Goal: Task Accomplishment & Management: Use online tool/utility

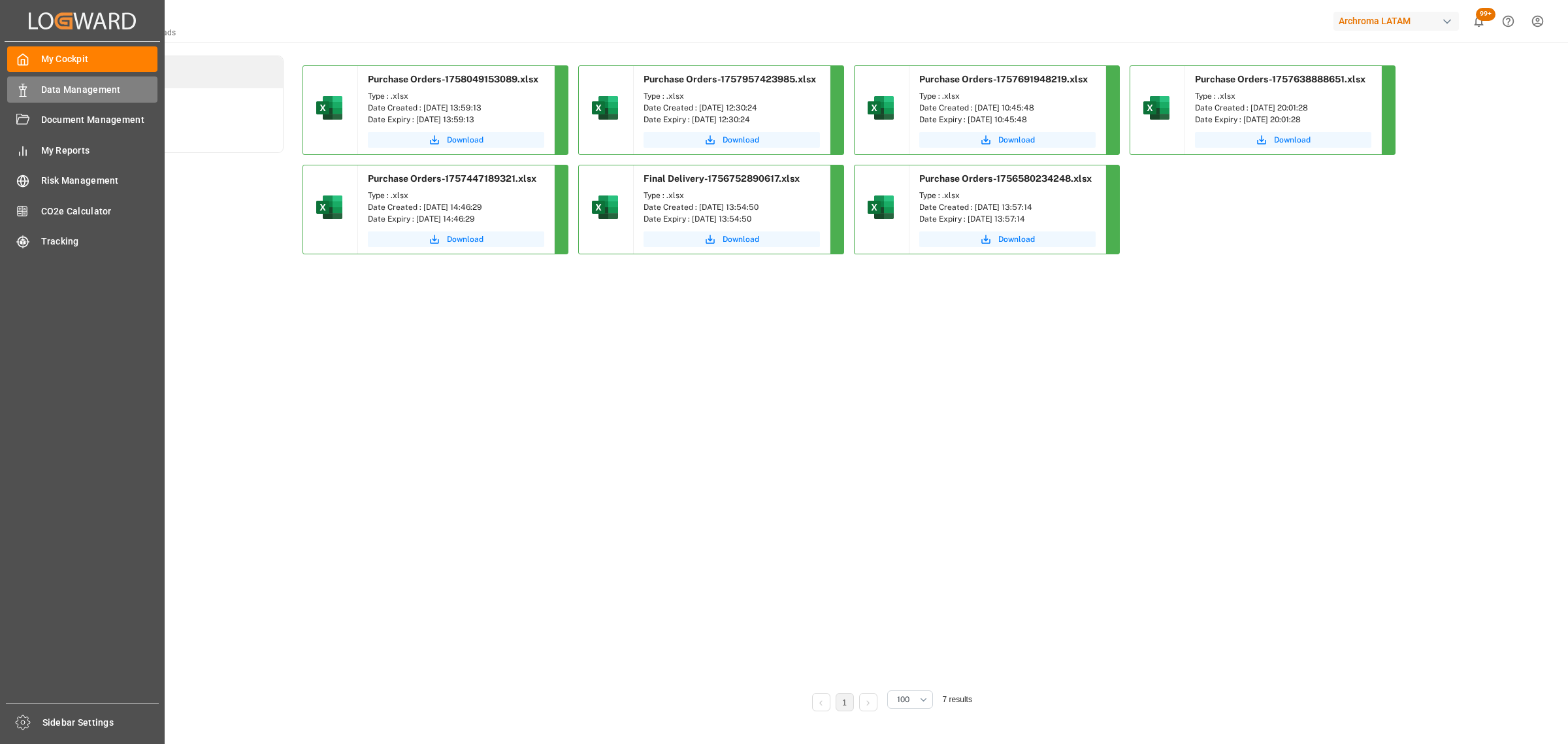
click at [86, 91] on span "Data Management" at bounding box center [100, 90] width 117 height 14
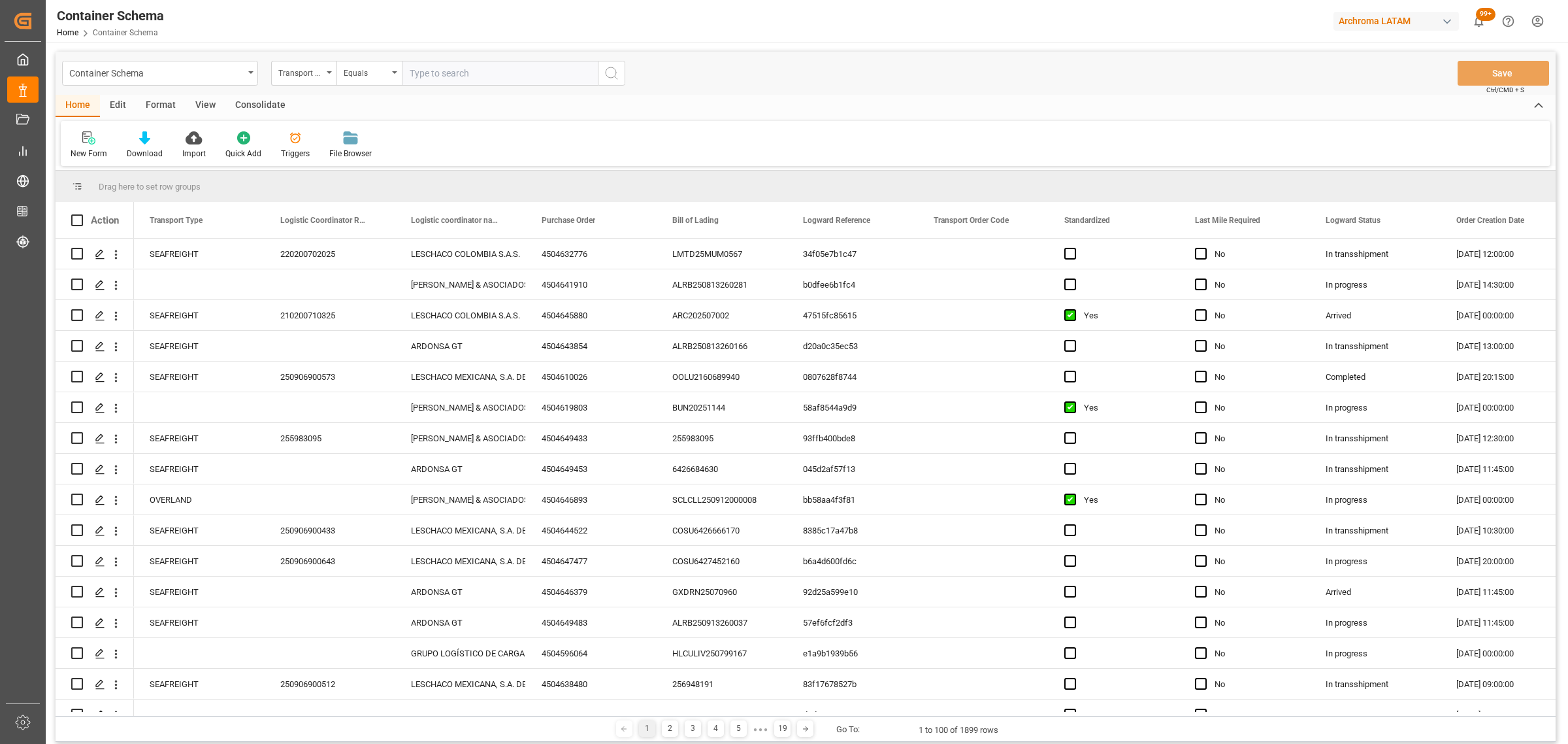
click at [308, 76] on div "Transport Type" at bounding box center [300, 71] width 44 height 15
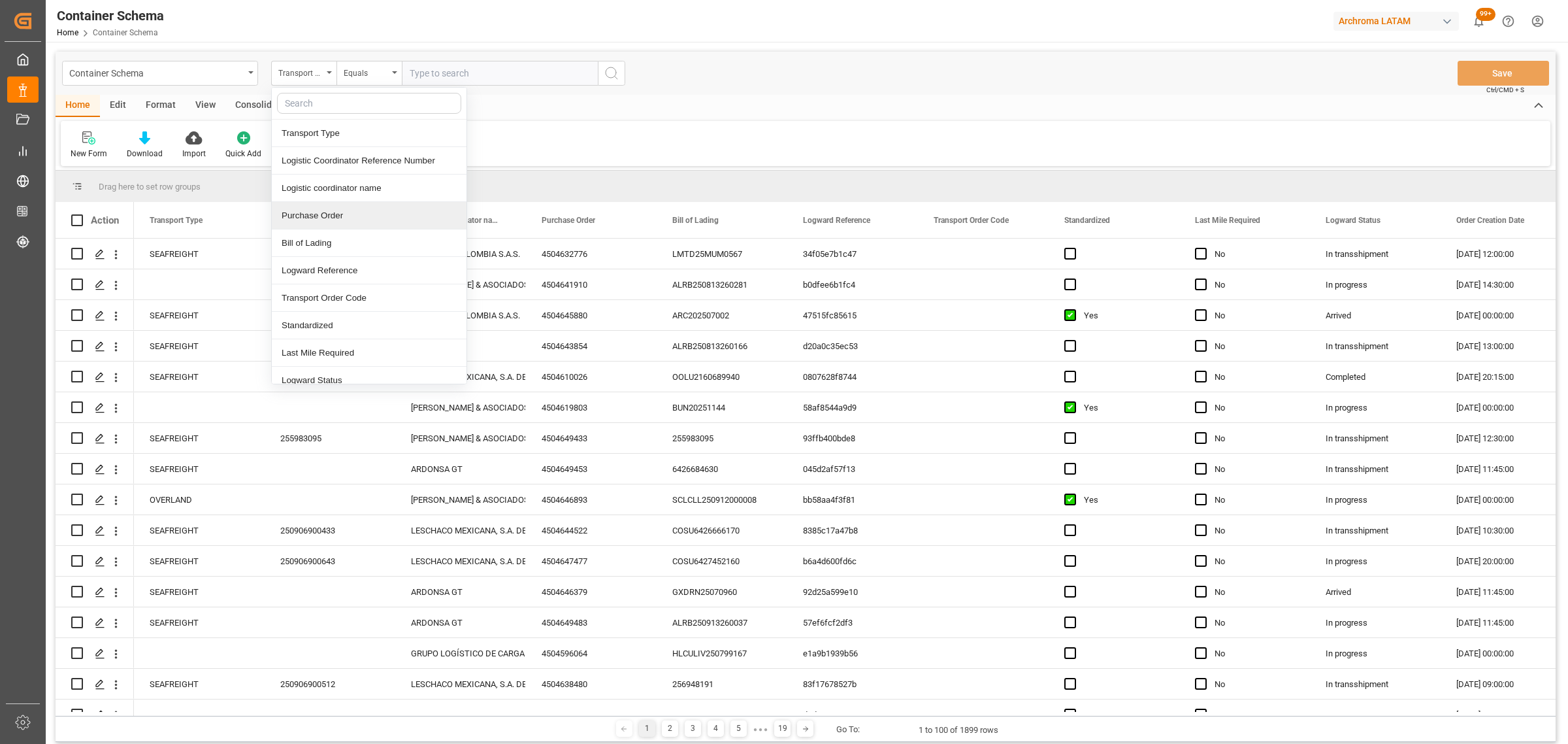
click at [332, 219] on div "Purchase Order" at bounding box center [369, 216] width 195 height 27
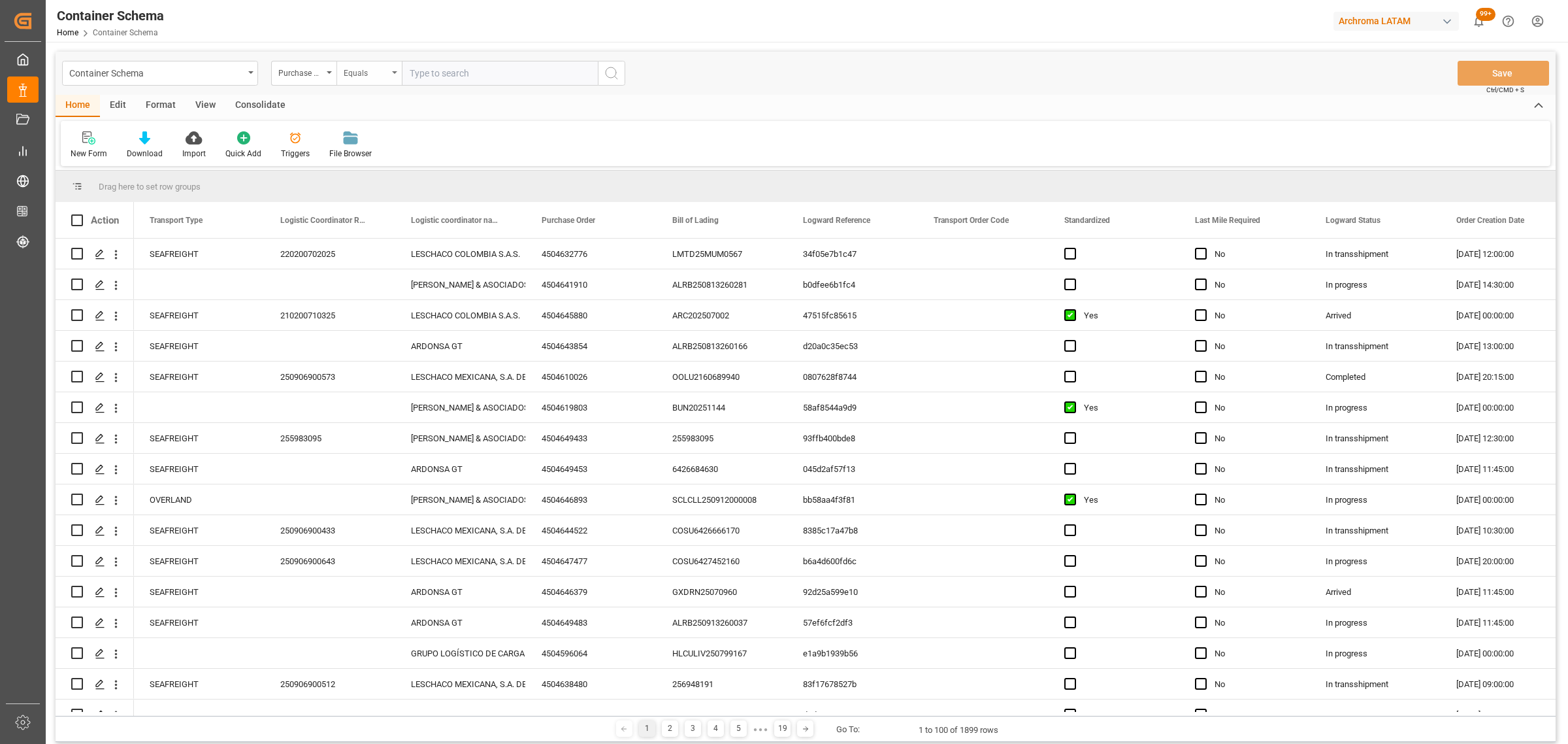
click at [369, 66] on div "Equals" at bounding box center [365, 71] width 44 height 15
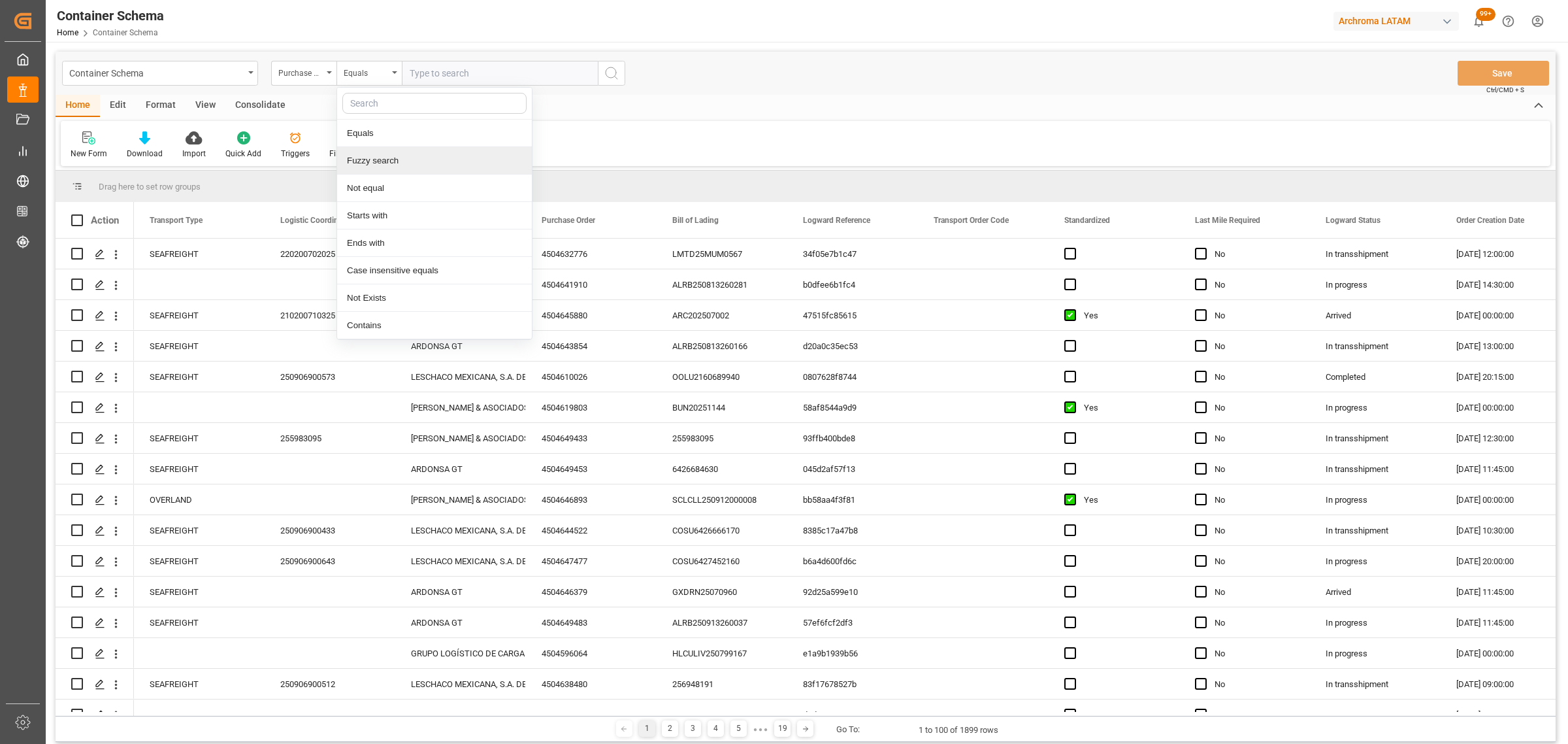
click at [390, 165] on div "Fuzzy search" at bounding box center [435, 161] width 195 height 27
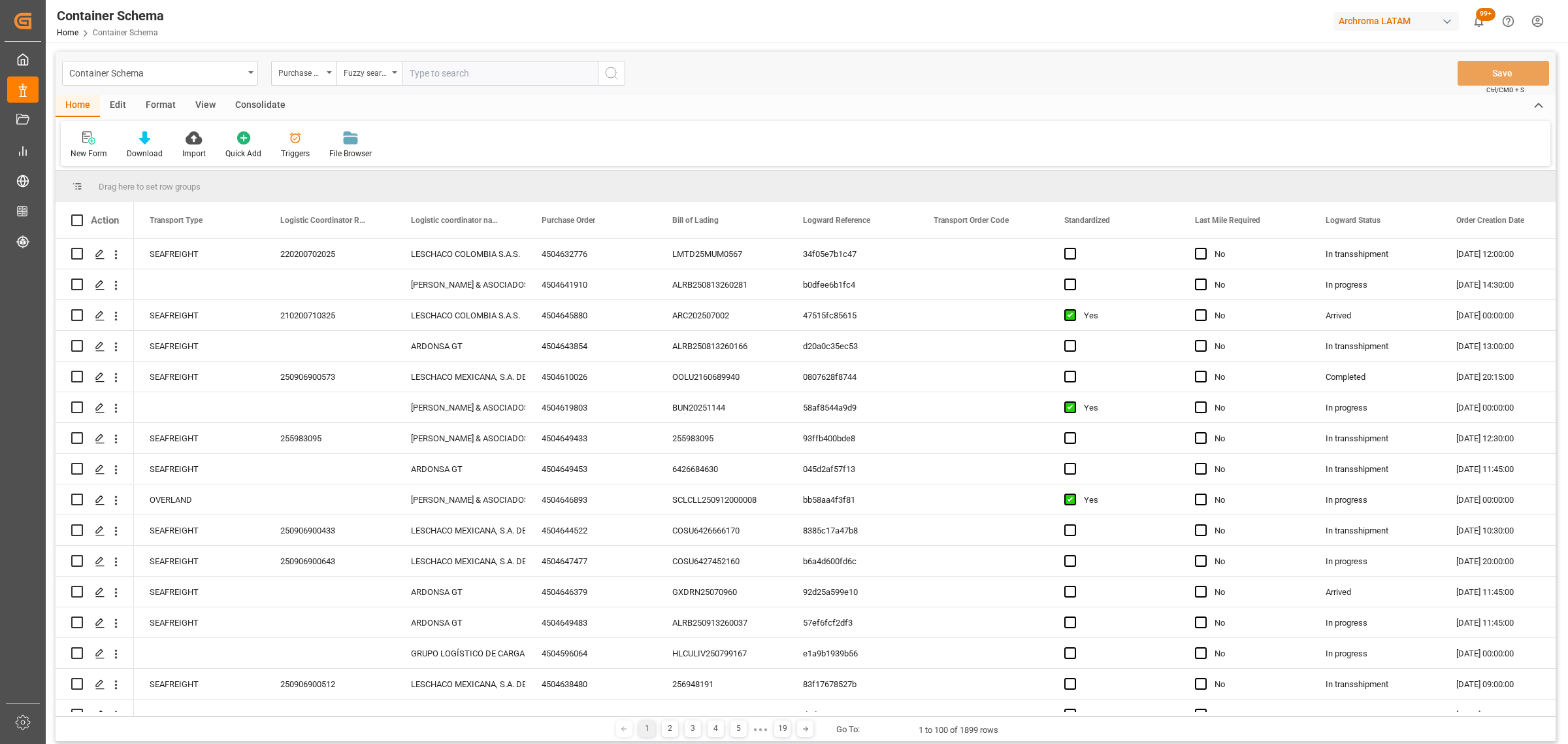
click at [429, 65] on input "text" at bounding box center [500, 73] width 196 height 25
paste input "4504660327"
type input "4504660327"
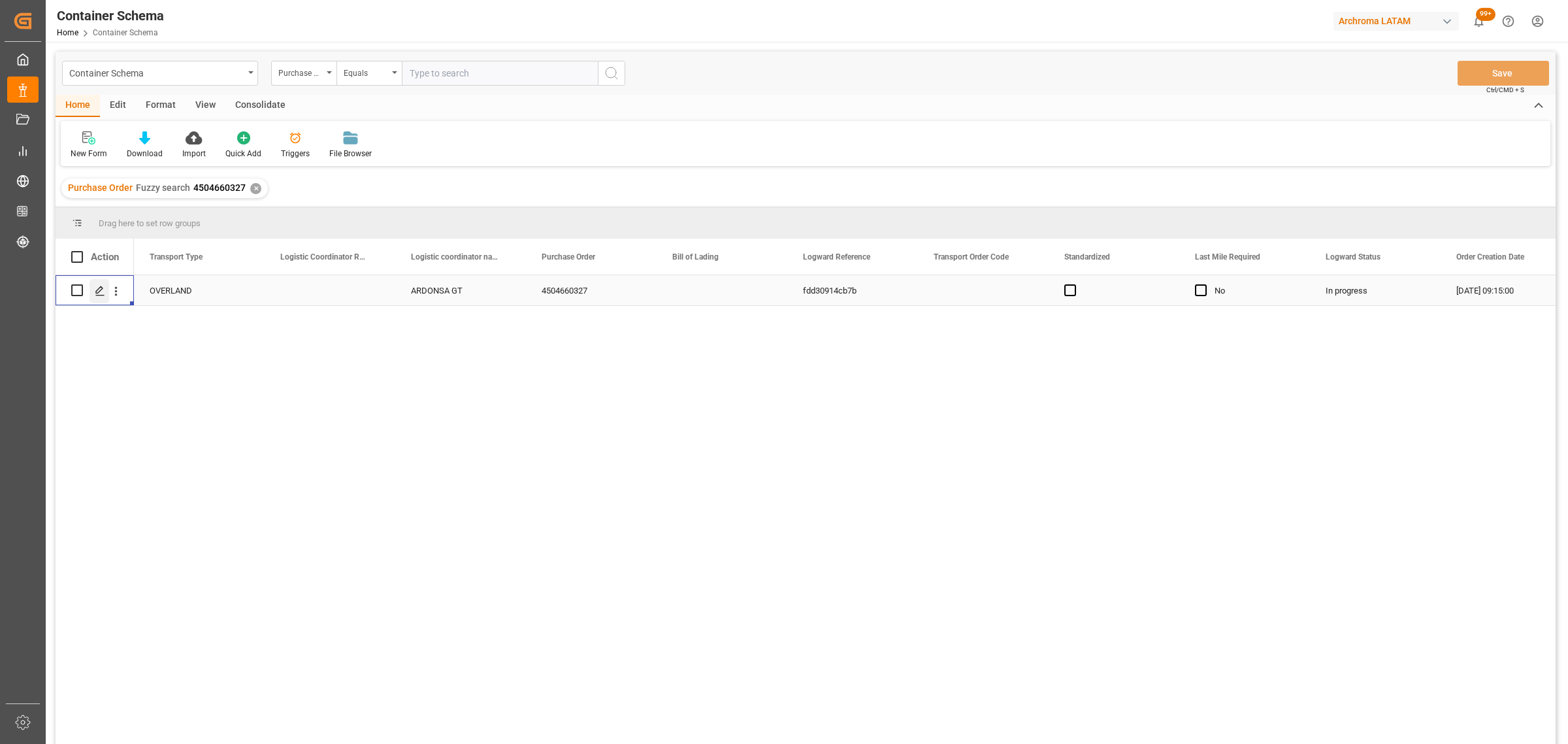
click at [99, 292] on polygon "Press SPACE to select this row." at bounding box center [99, 290] width 7 height 7
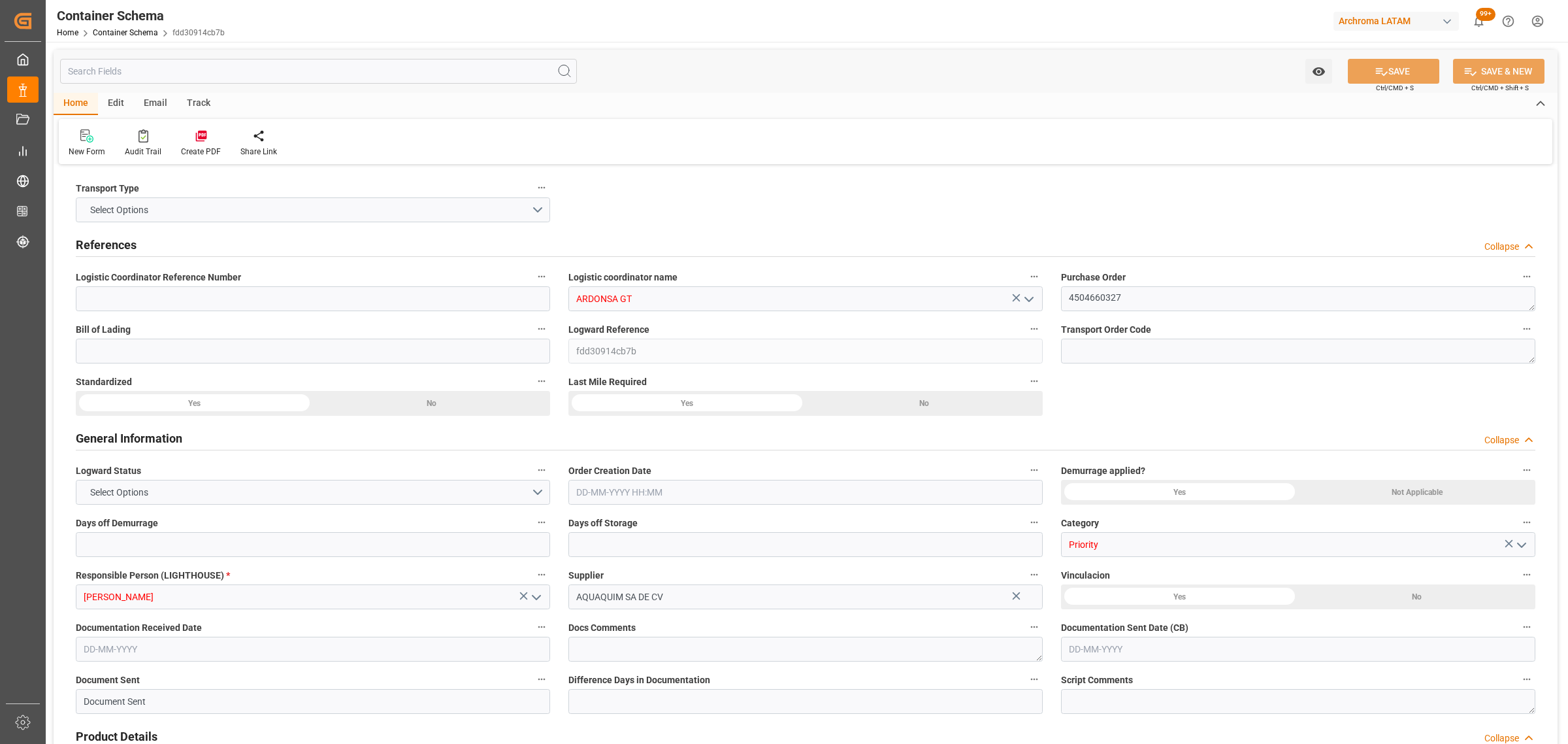
type input "0"
type input "3"
type input "19"
type input "18000"
type input "19023"
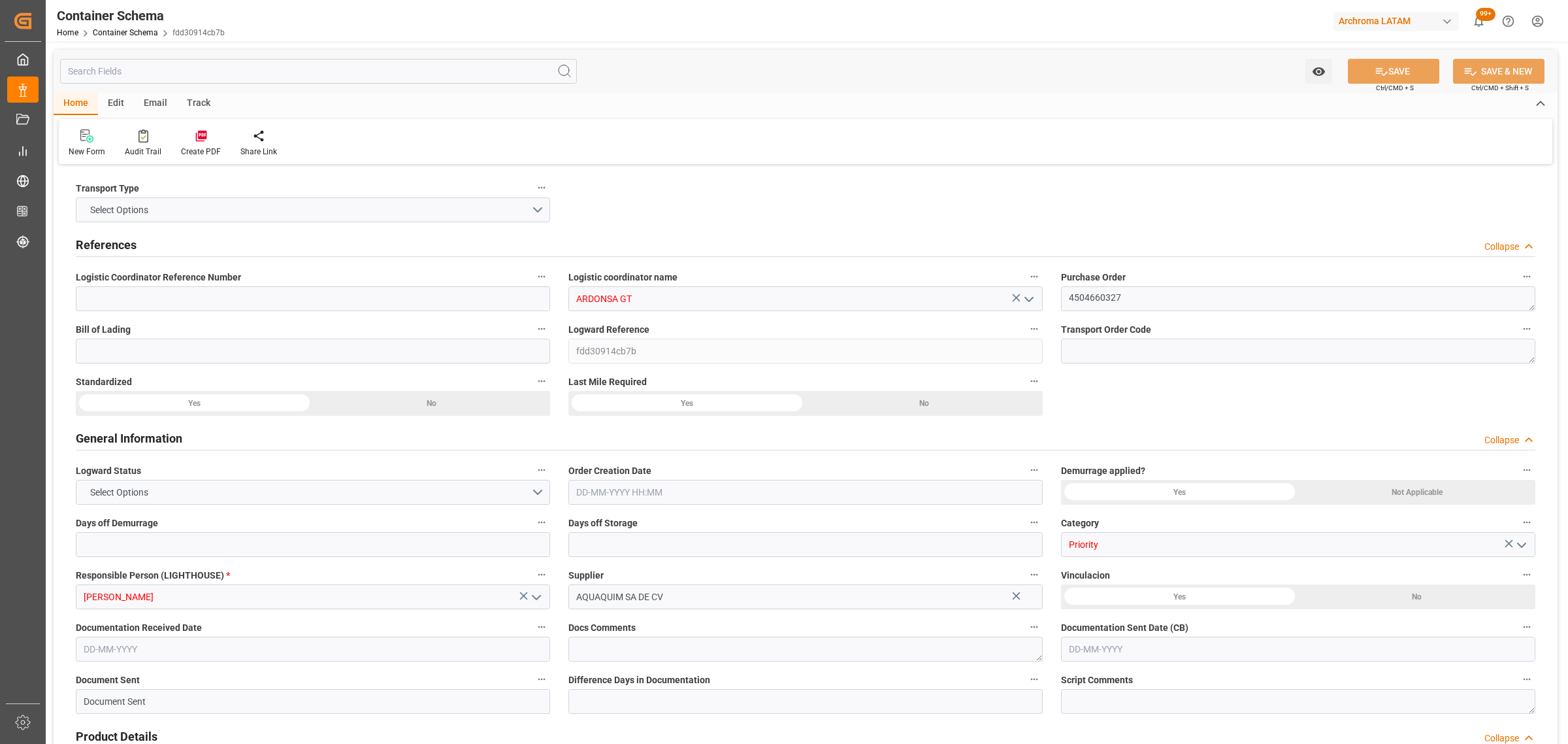
type input "MXZMF"
type input "[DATE] 09:15"
type input "[DATE]"
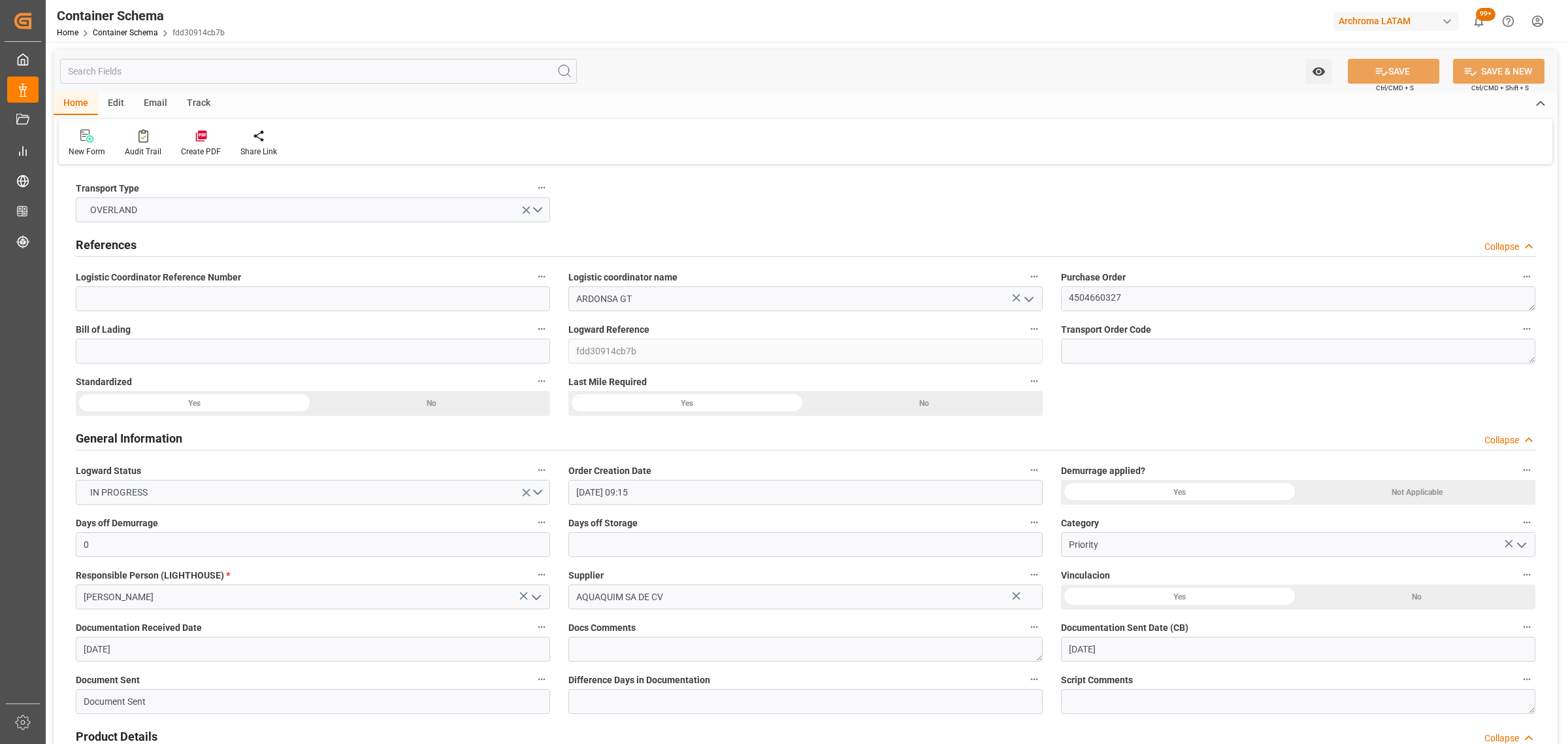
type input "[DATE]"
type input "[DATE] 00:00"
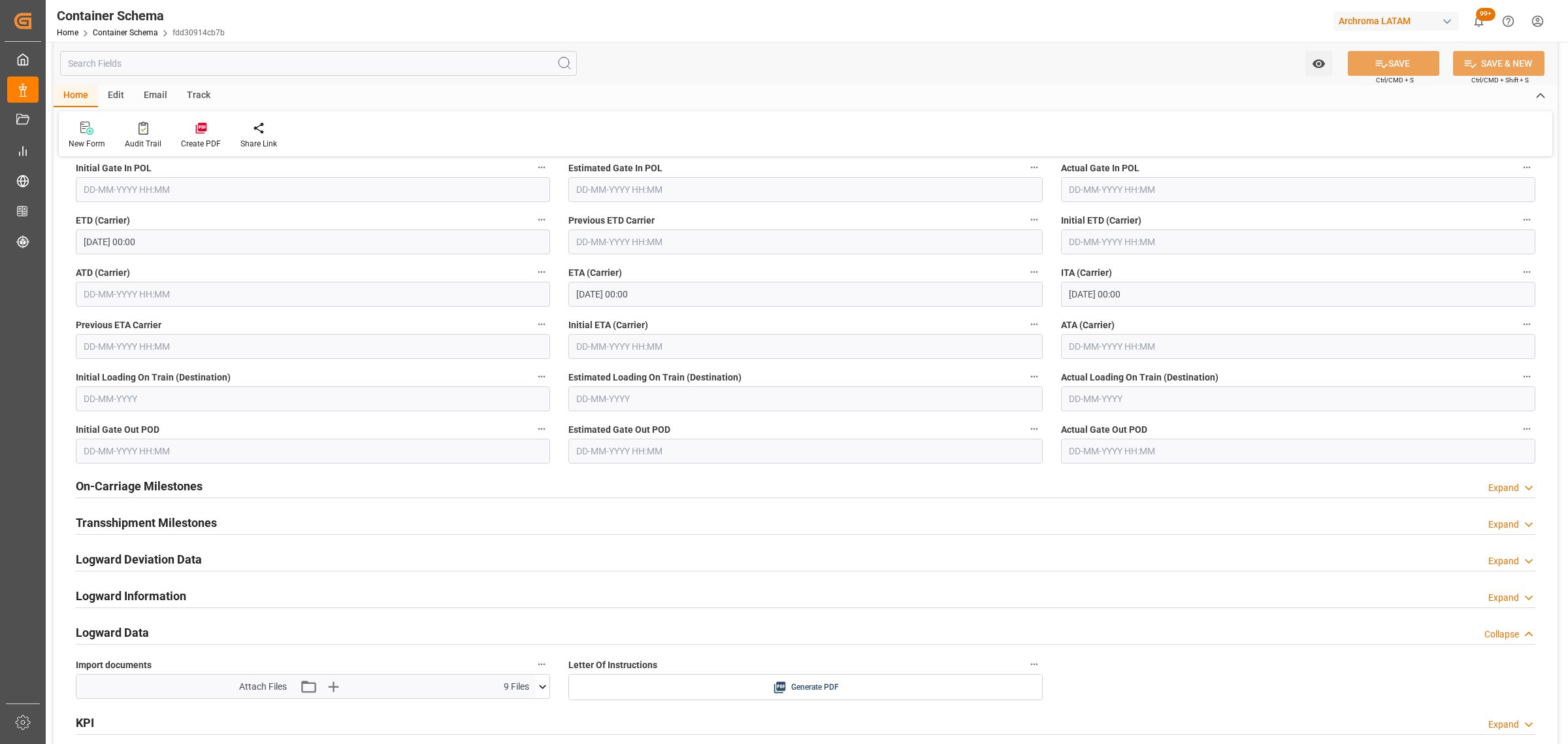
scroll to position [1879, 0]
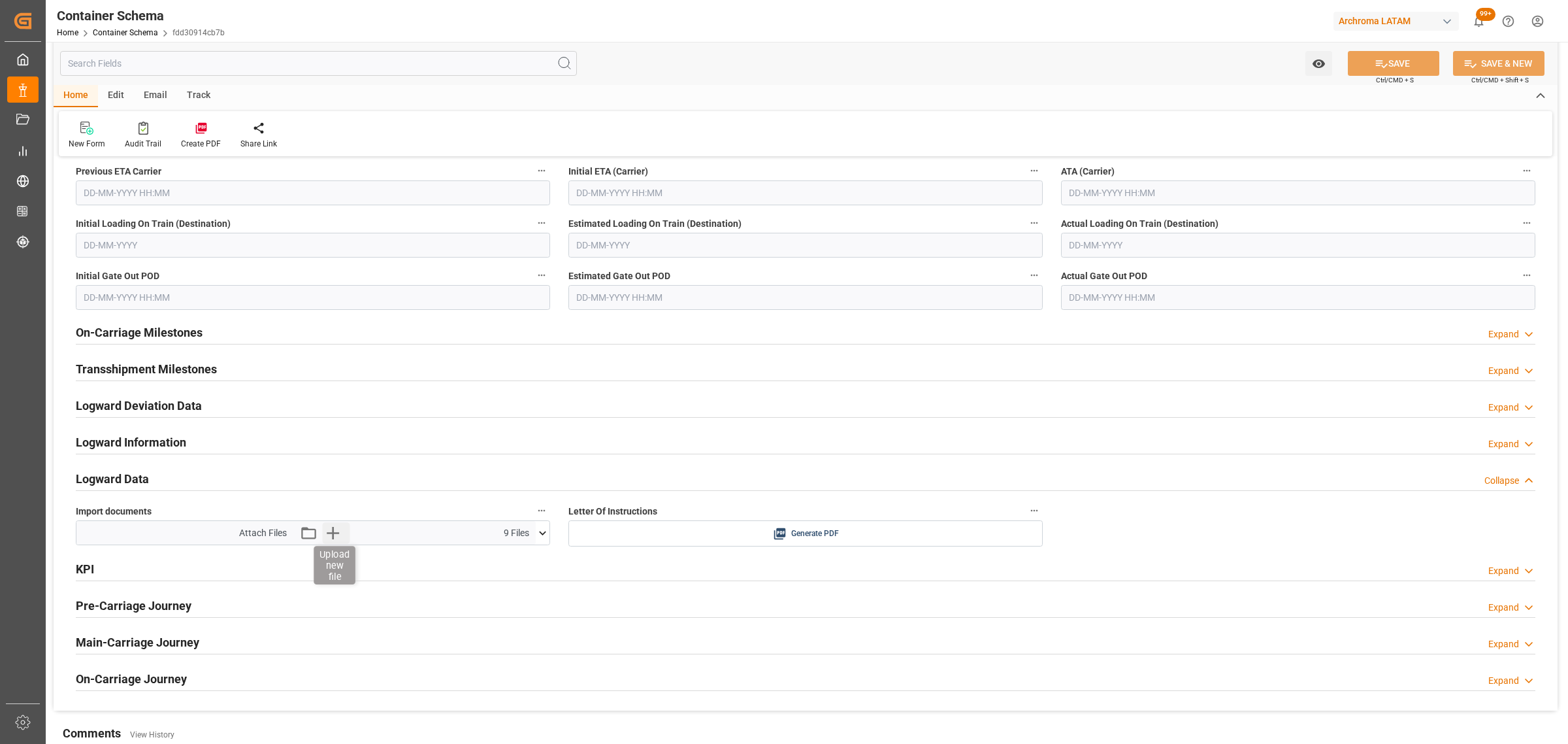
click at [335, 536] on icon "button" at bounding box center [333, 532] width 21 height 21
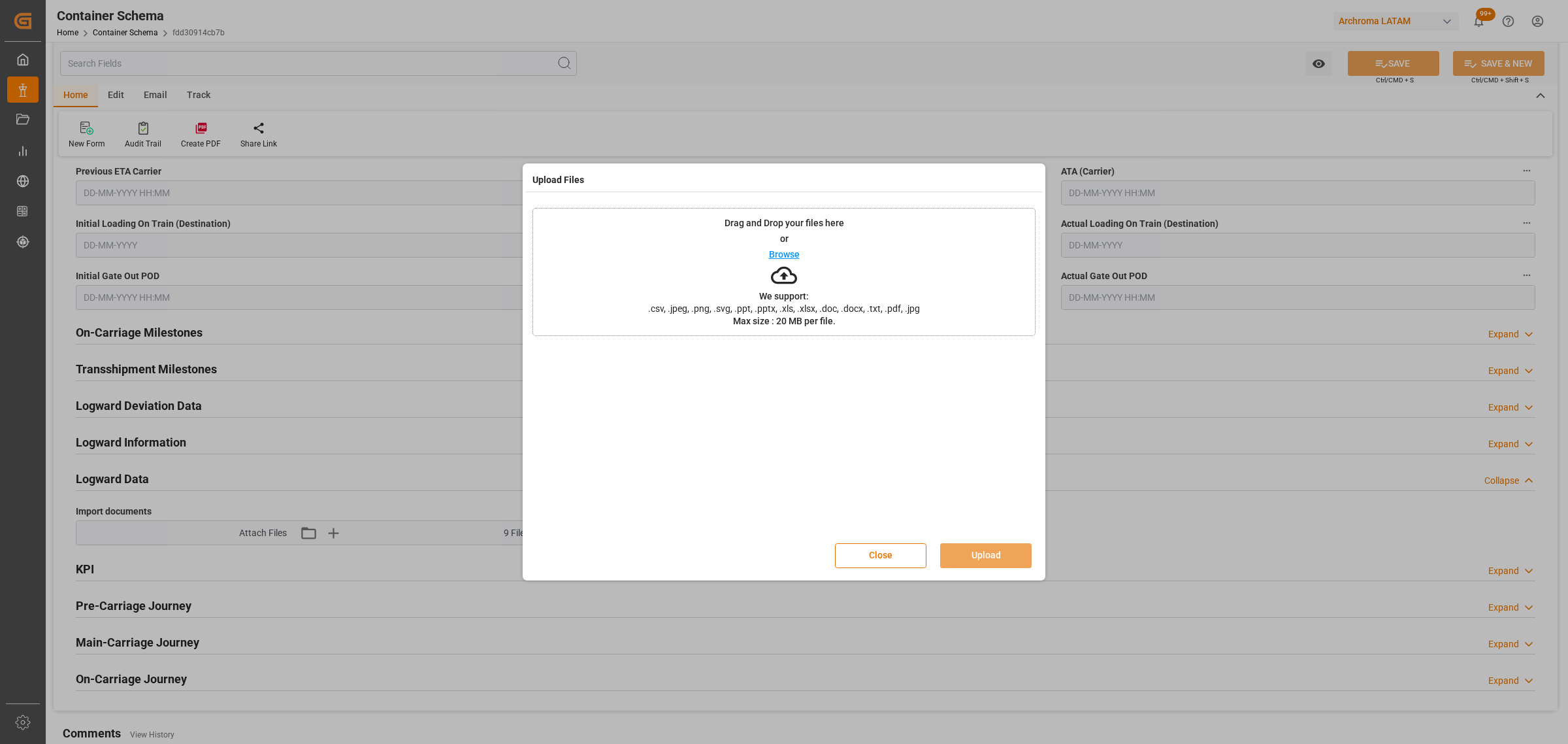
click at [781, 253] on p "Browse" at bounding box center [784, 254] width 31 height 9
click at [984, 561] on button "Upload" at bounding box center [986, 555] width 91 height 25
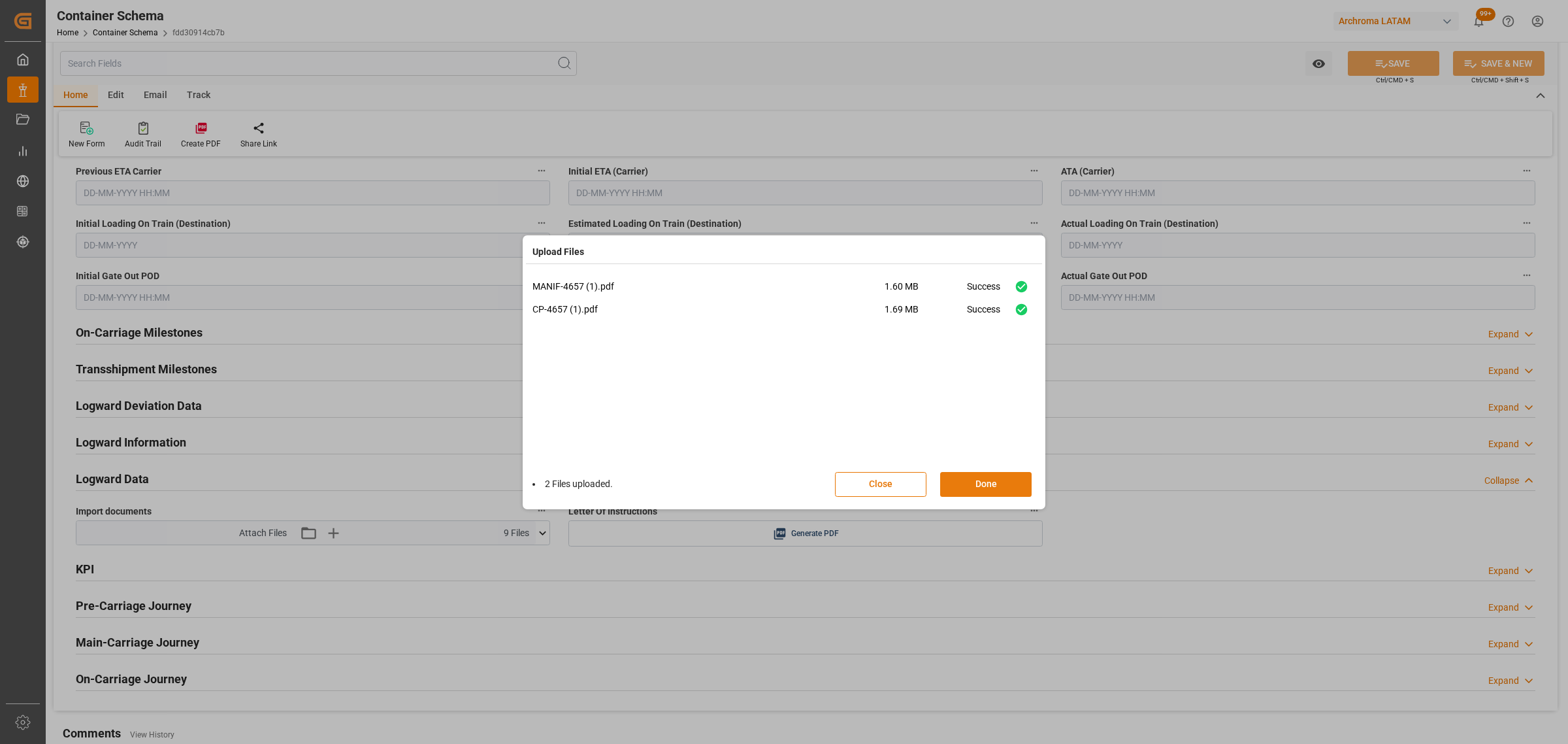
click at [1003, 484] on button "Done" at bounding box center [986, 484] width 91 height 25
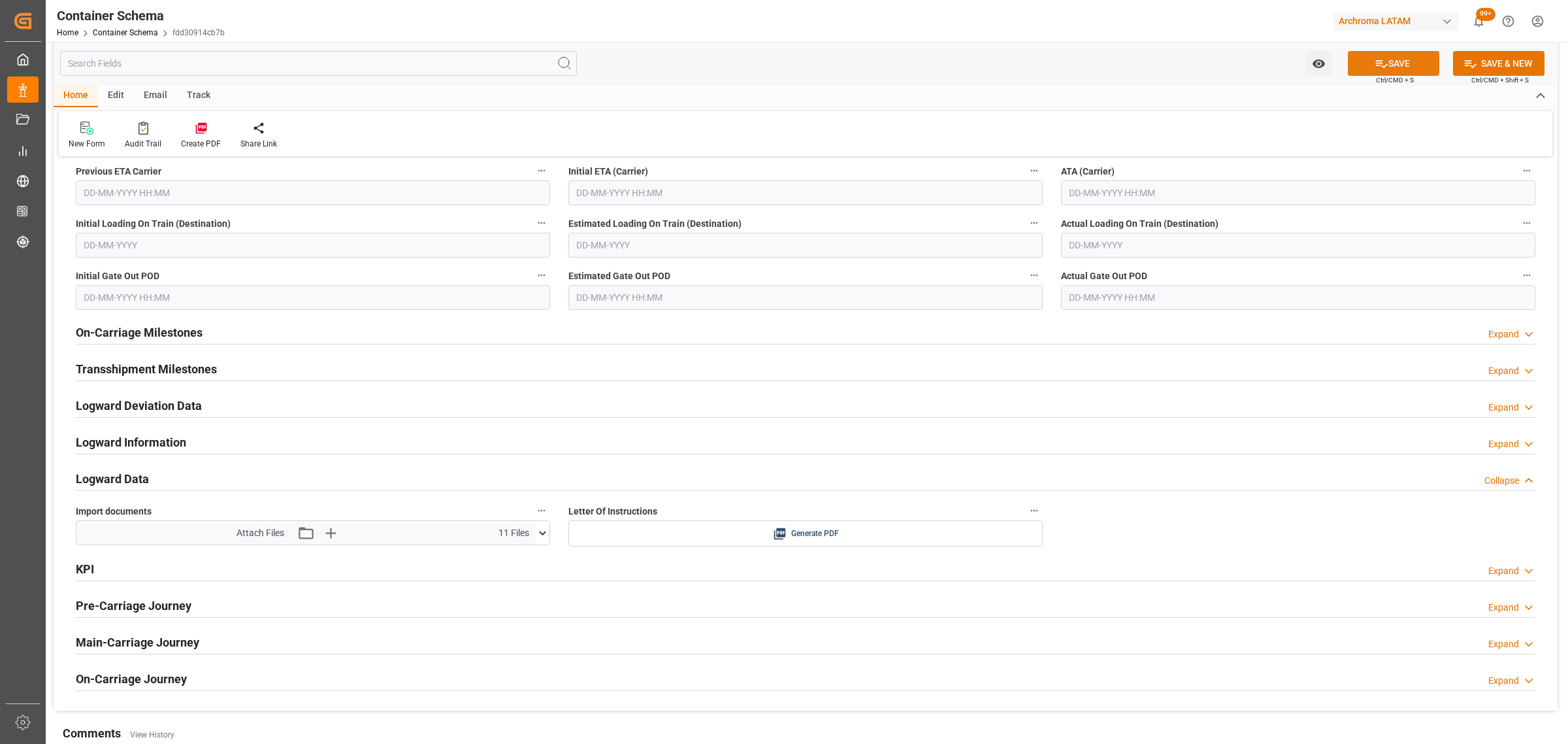
click at [1401, 63] on button "SAVE" at bounding box center [1393, 63] width 91 height 25
click at [1322, 63] on icon "open menu" at bounding box center [1318, 63] width 12 height 8
click at [1220, 90] on span "Start Watching" at bounding box center [1264, 93] width 119 height 14
click at [110, 33] on link "Container Schema" at bounding box center [125, 32] width 65 height 9
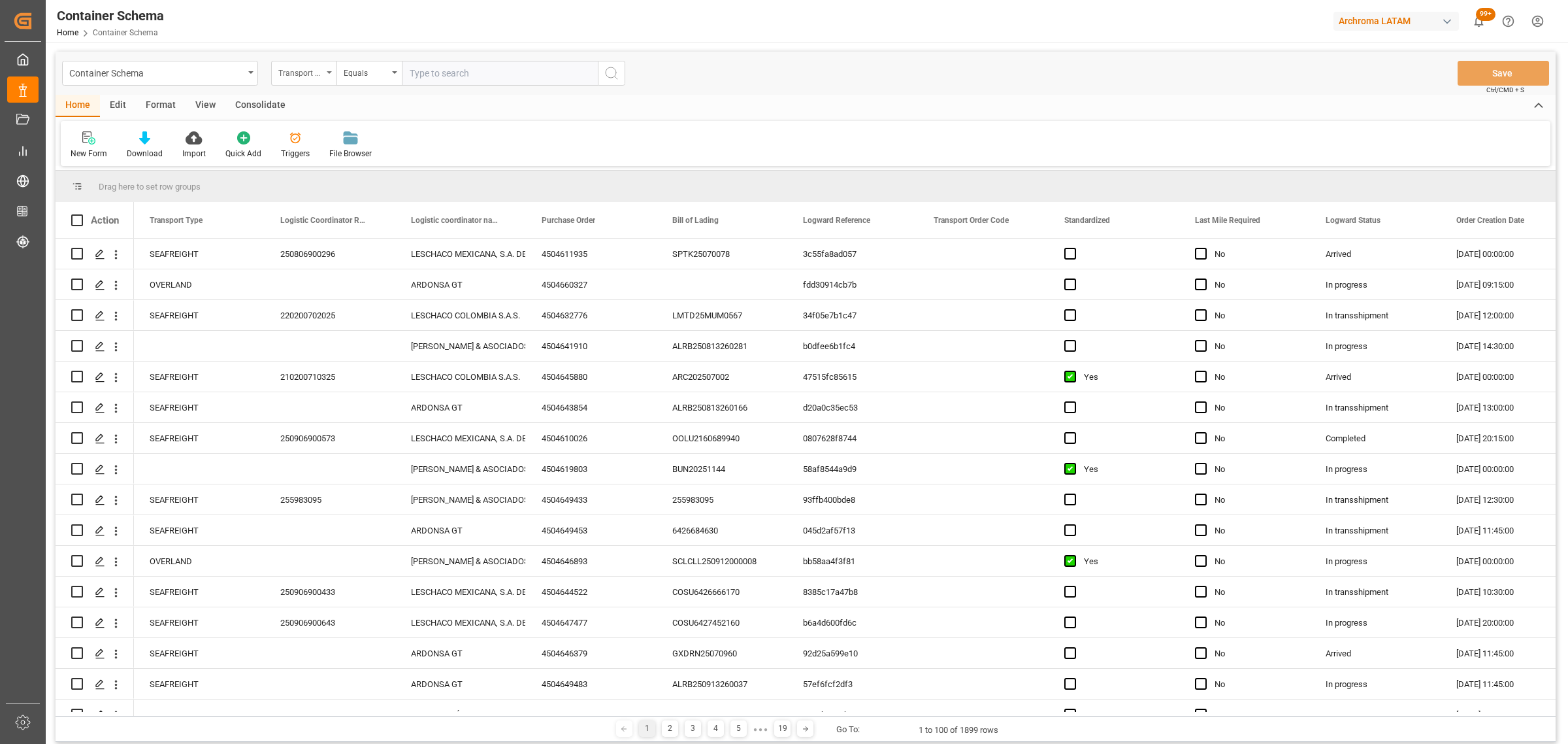
click at [299, 80] on div "Transport Type" at bounding box center [304, 73] width 65 height 25
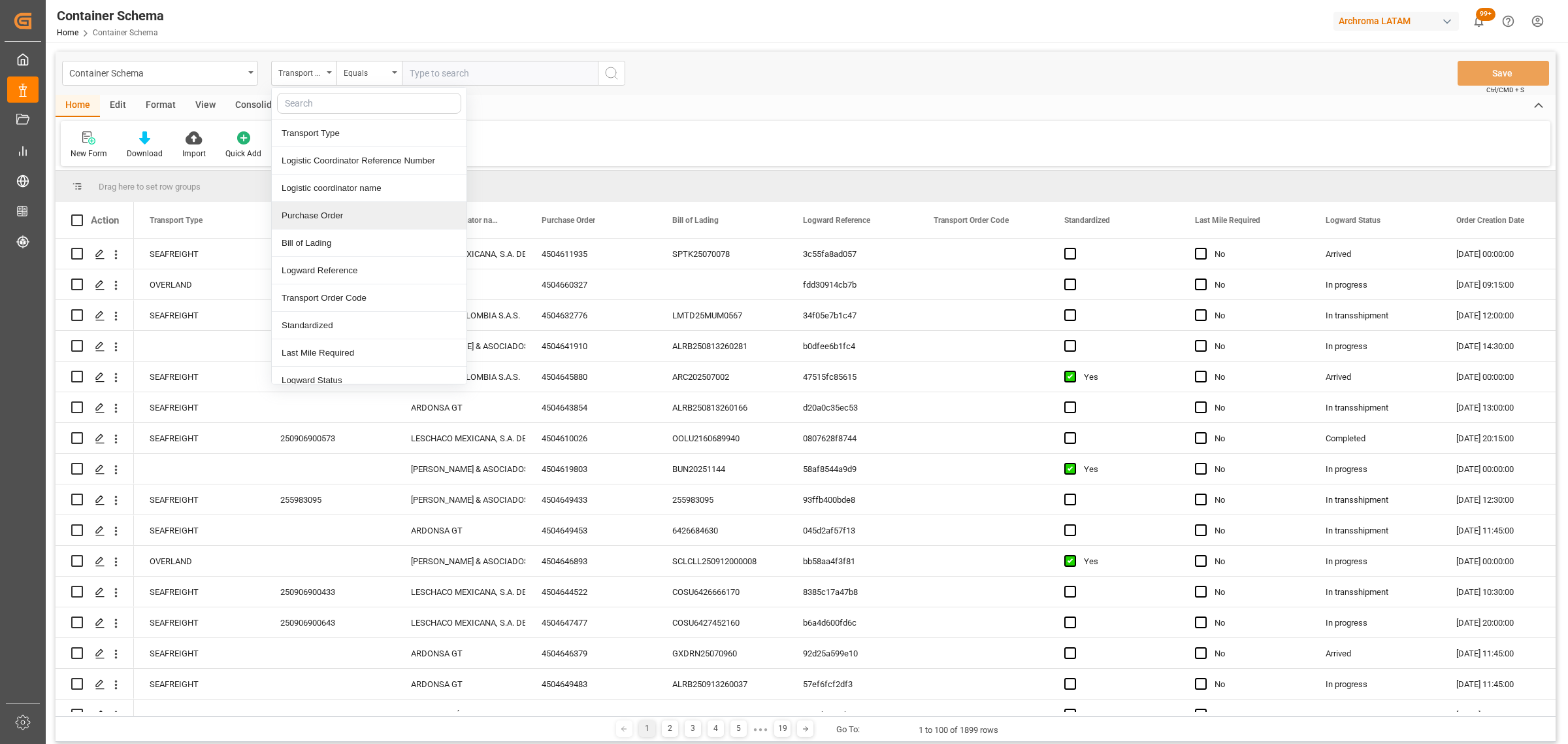
click at [327, 223] on div "Purchase Order" at bounding box center [369, 216] width 195 height 27
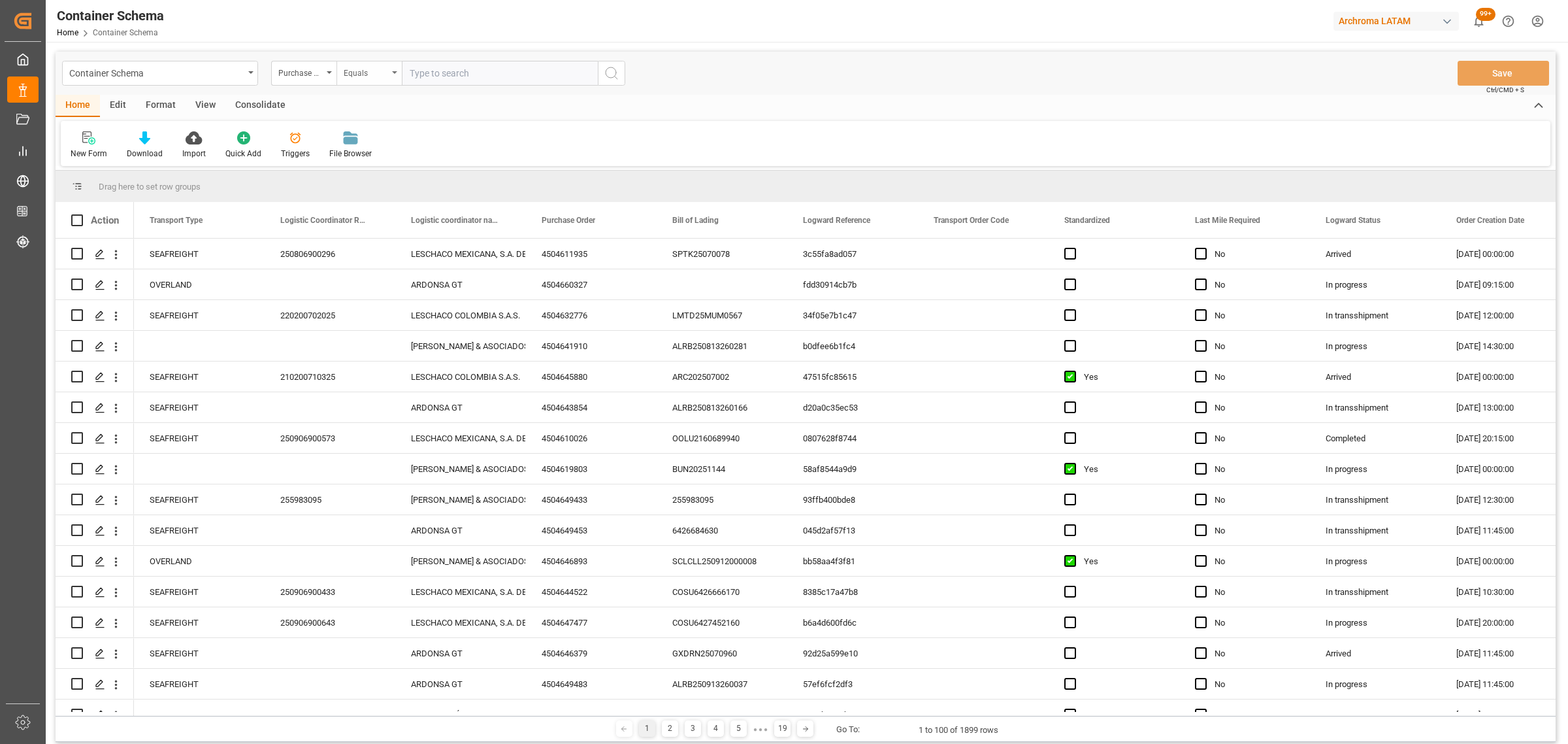
click at [367, 67] on div "Equals" at bounding box center [365, 71] width 44 height 15
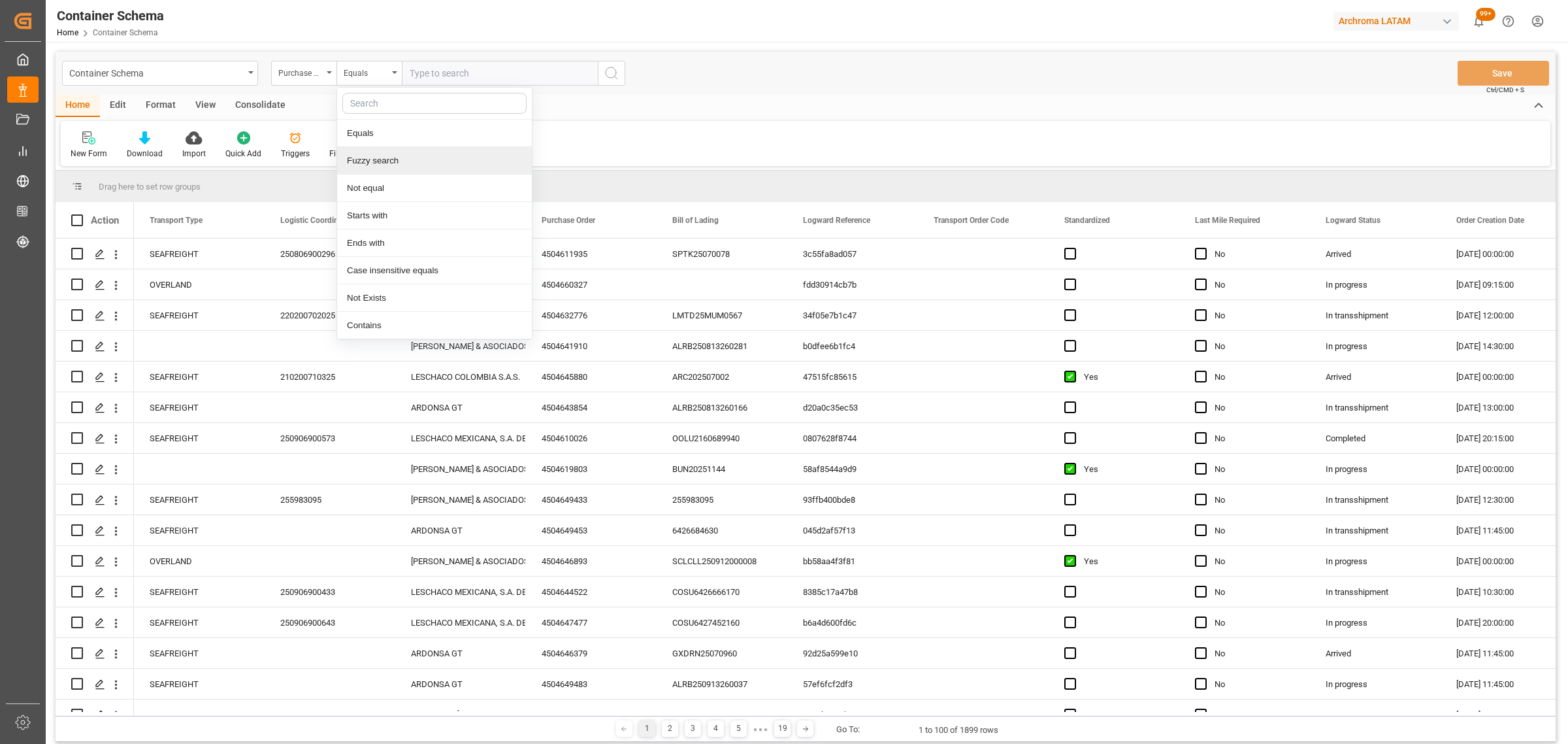
click at [394, 155] on div "Fuzzy search" at bounding box center [435, 161] width 195 height 27
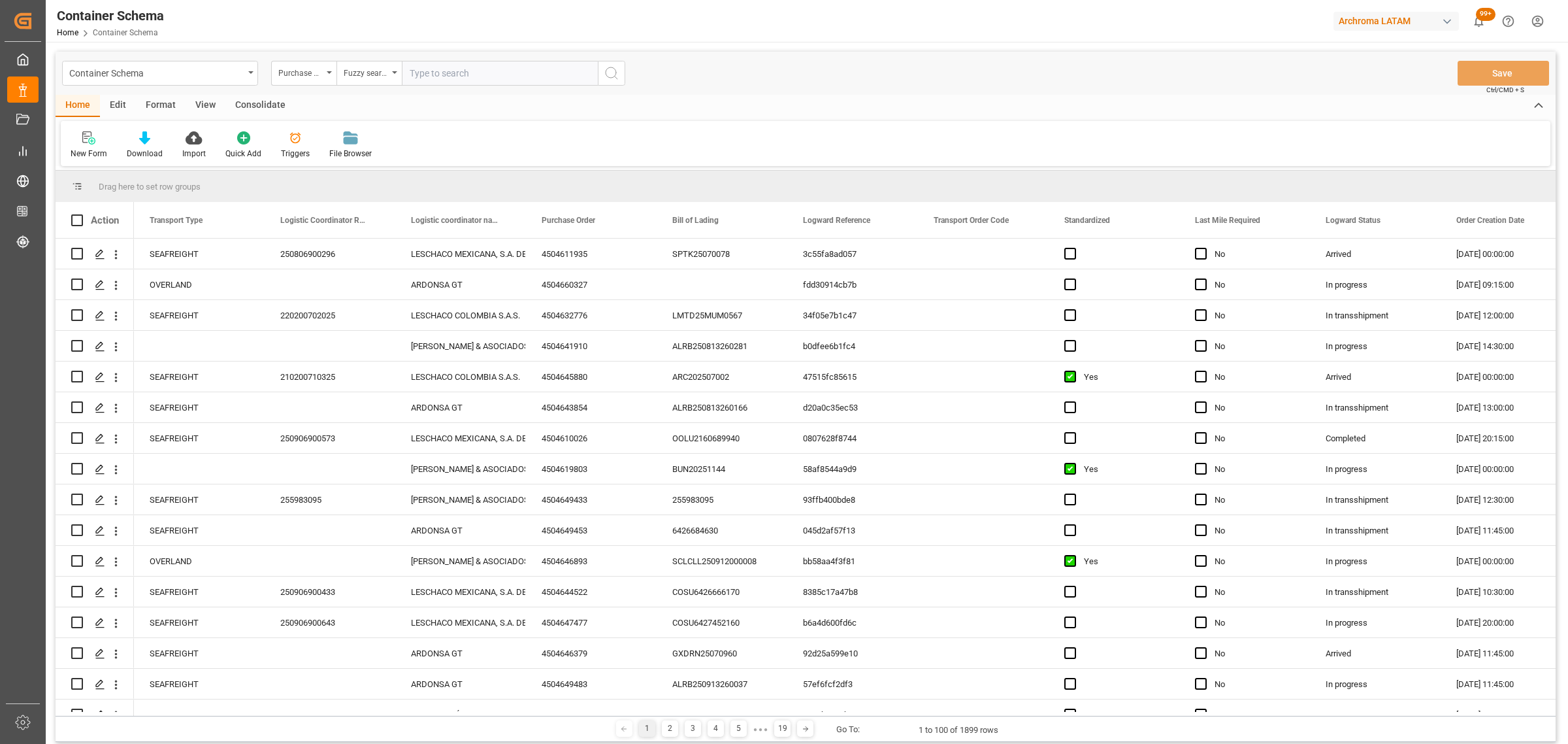
click at [457, 59] on div "Container Schema Purchase Order Fuzzy search Save Ctrl/CMD + S" at bounding box center [805, 73] width 1500 height 43
click at [456, 63] on input "text" at bounding box center [500, 73] width 196 height 25
paste input "4504648926"
type input "4504648926"
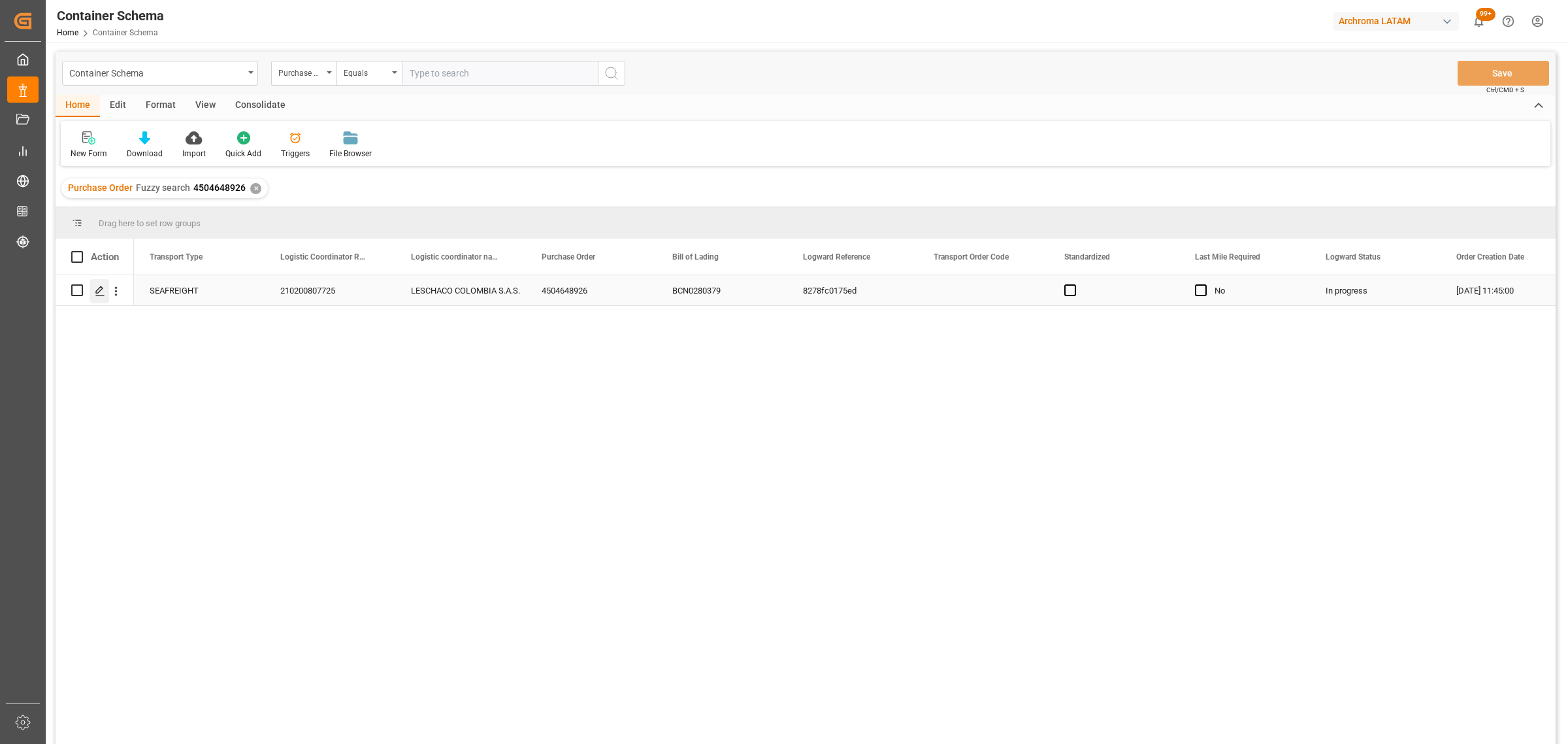
click at [101, 289] on polygon "Press SPACE to select this row." at bounding box center [99, 290] width 7 height 7
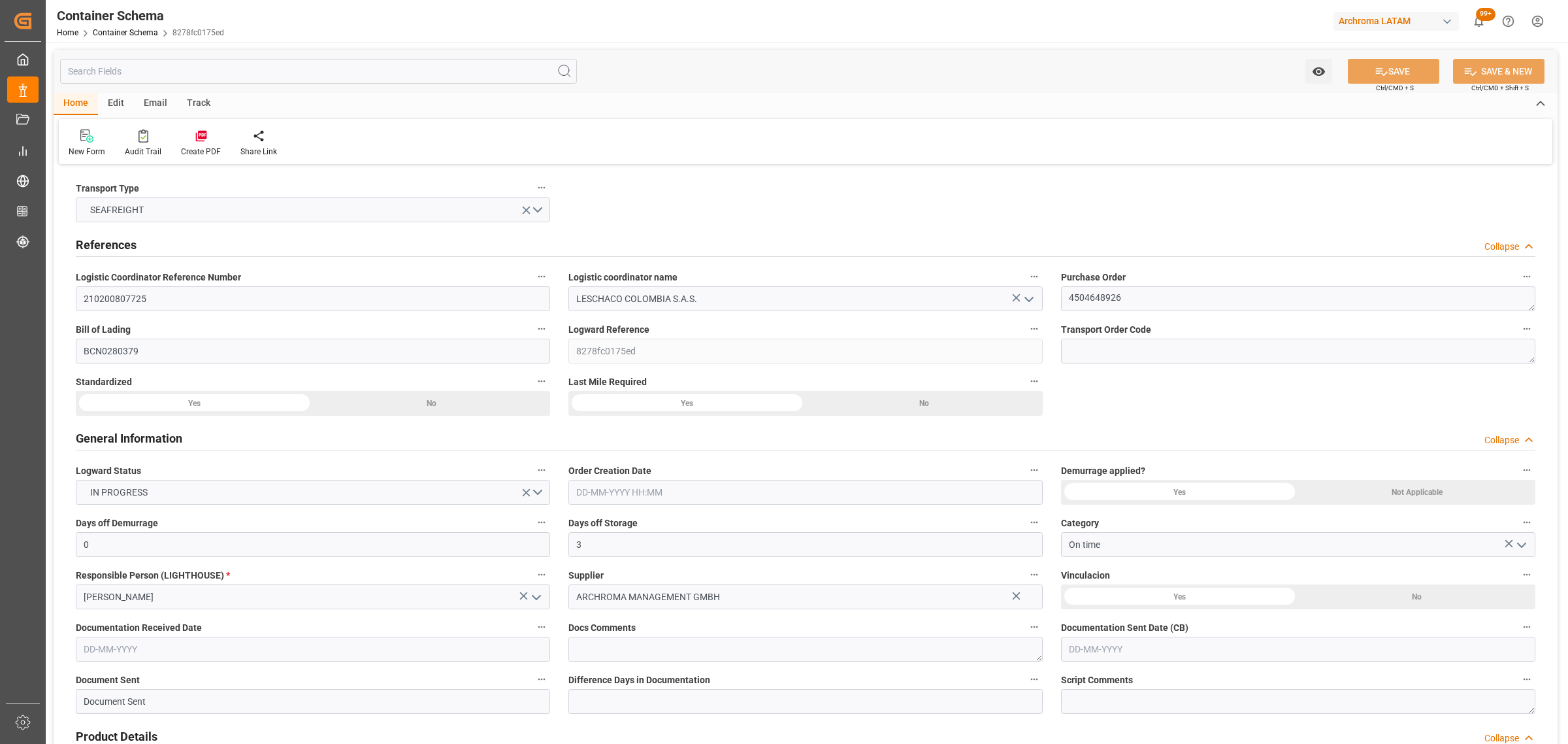
type input "0"
type input "3"
type input "1"
type input "2"
type input "650"
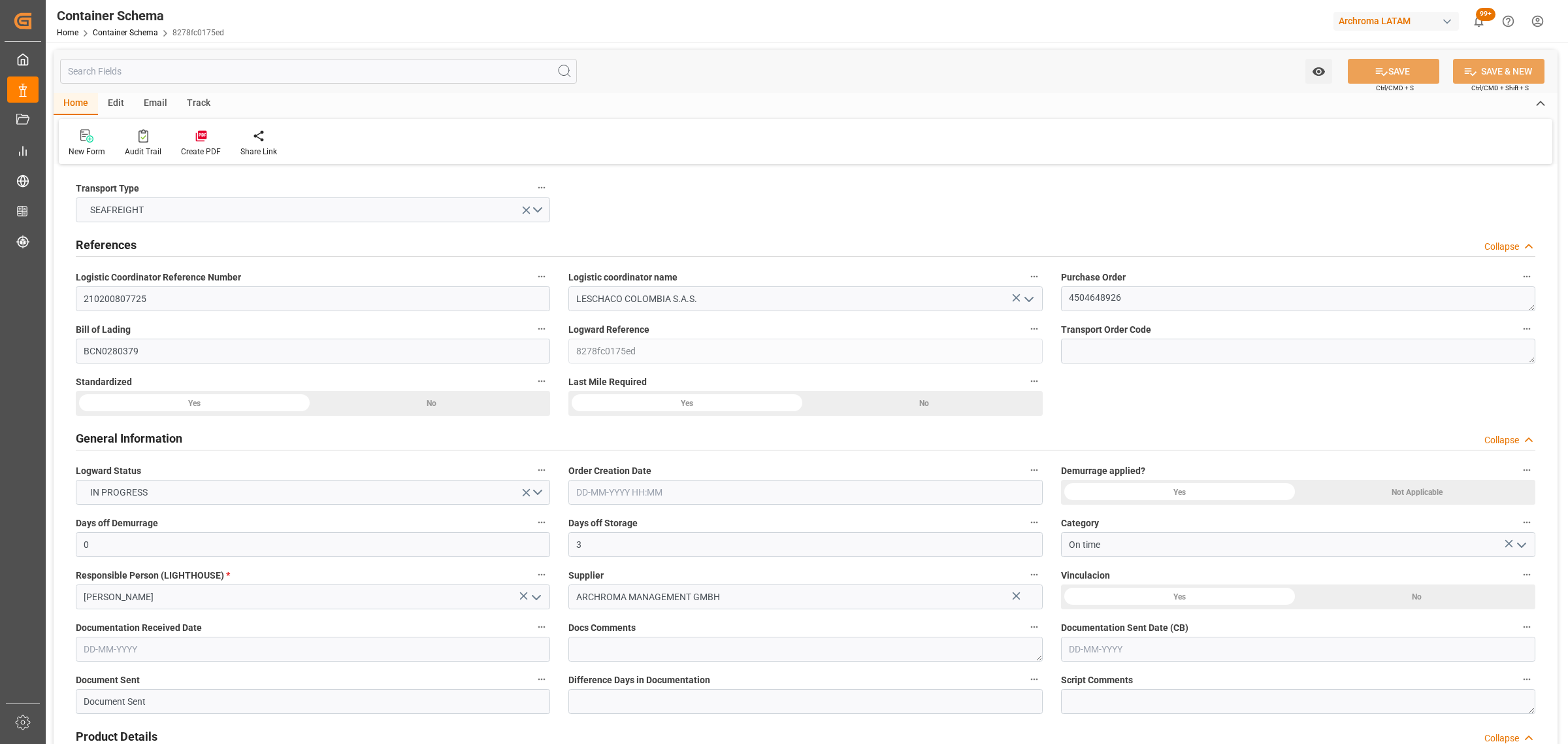
type input "707.2"
type input "ESBCN"
type input "COCTG"
type input "9952828"
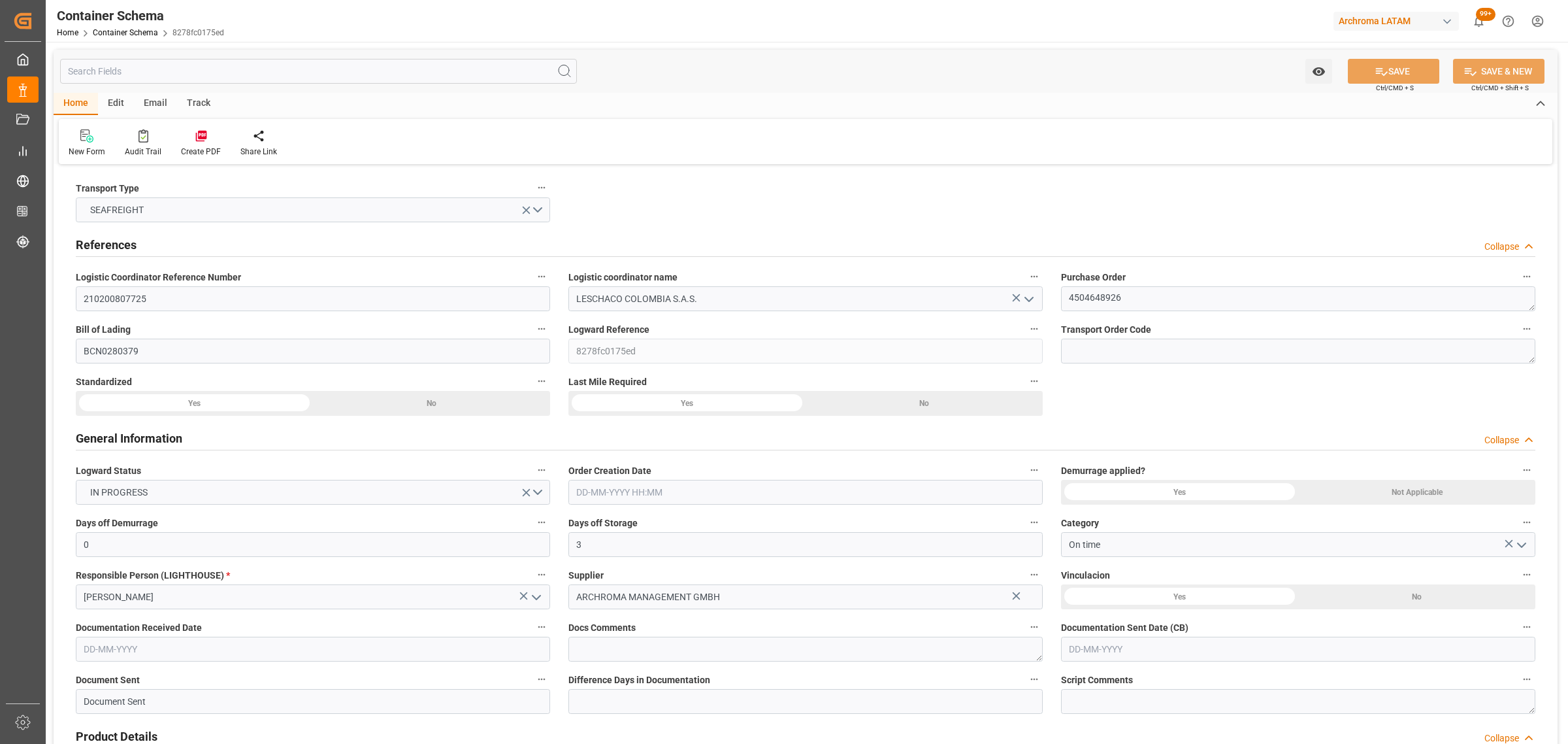
type input "9952828"
type input "[DATE] 11:45"
type input "[DATE]"
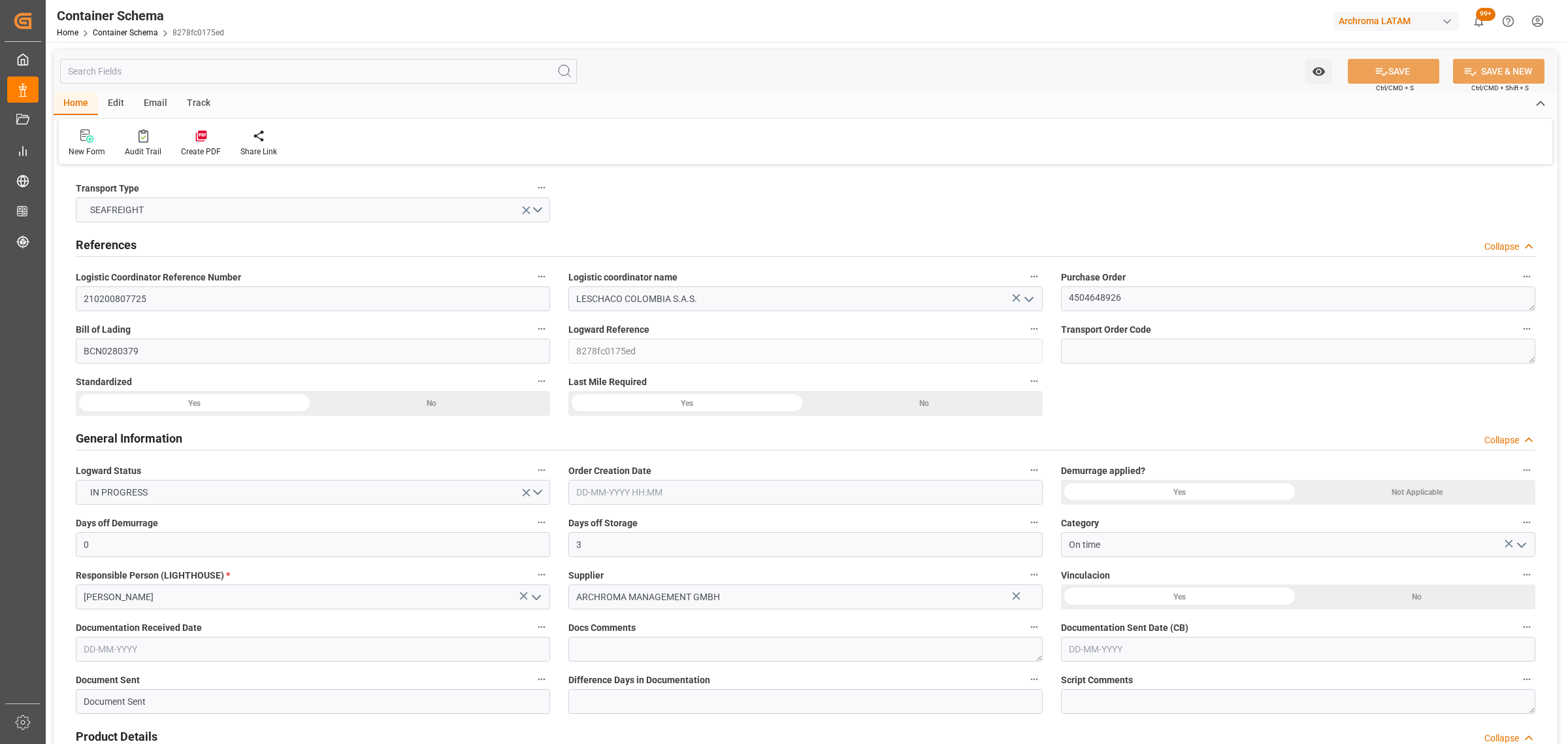
type input "[DATE] 00:00"
click at [198, 99] on div "Track" at bounding box center [198, 103] width 43 height 22
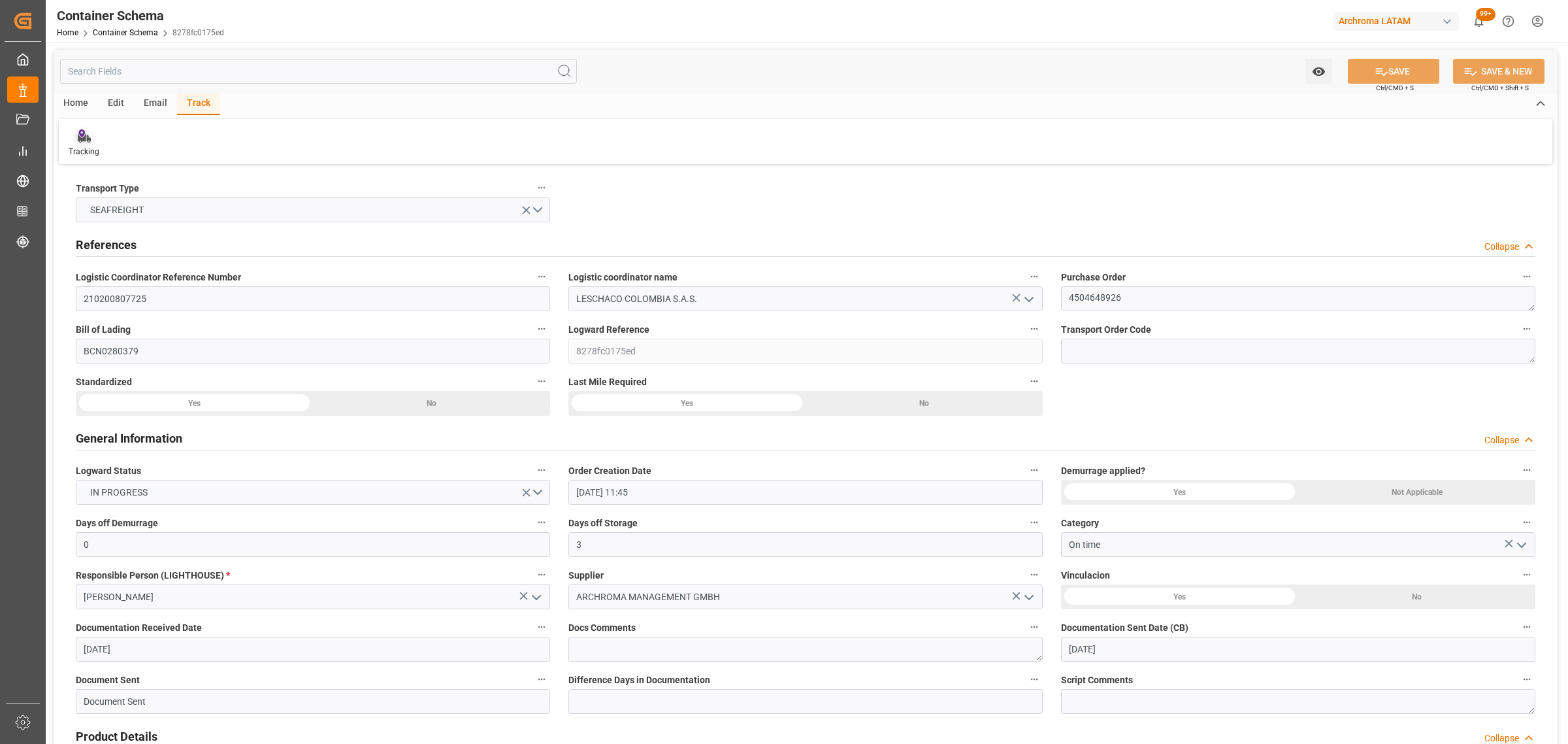
click at [82, 150] on div "Tracking" at bounding box center [84, 151] width 31 height 12
